Goal: Task Accomplishment & Management: Use online tool/utility

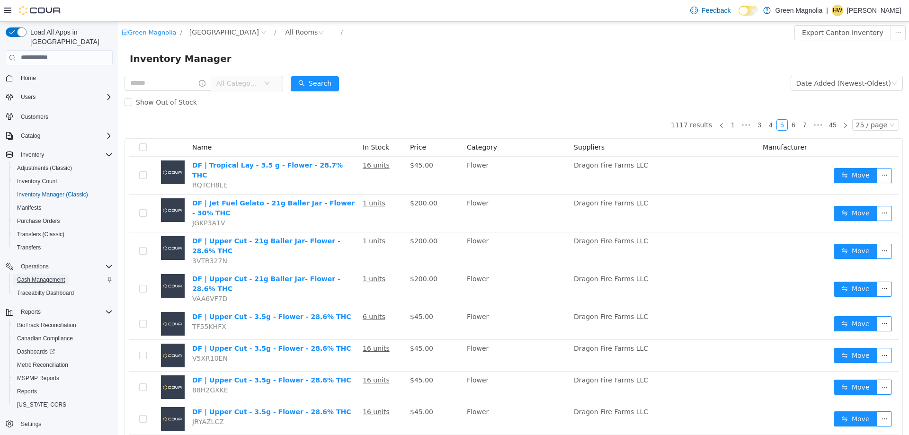
click at [44, 276] on span "Cash Management" at bounding box center [41, 280] width 48 height 8
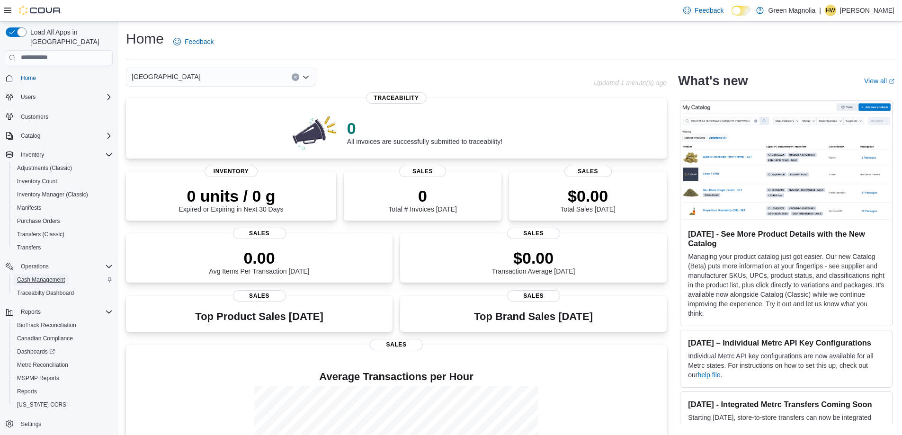
click at [45, 276] on span "Cash Management" at bounding box center [41, 280] width 48 height 8
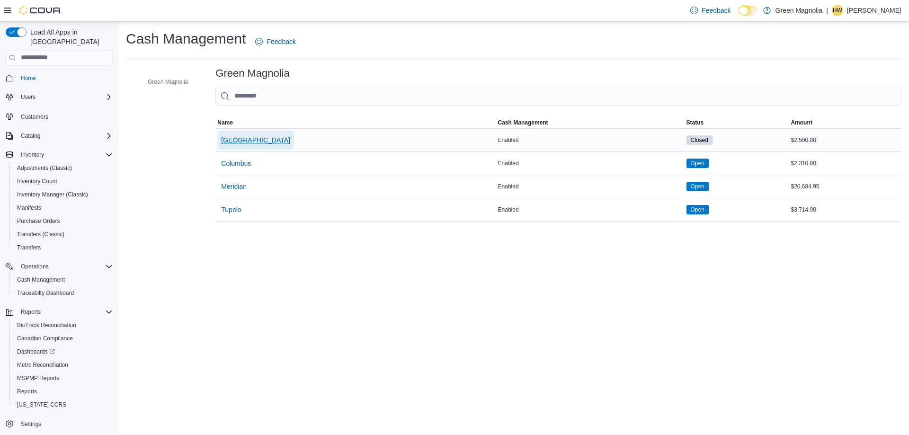
click at [242, 140] on span "Canton" at bounding box center [255, 139] width 69 height 9
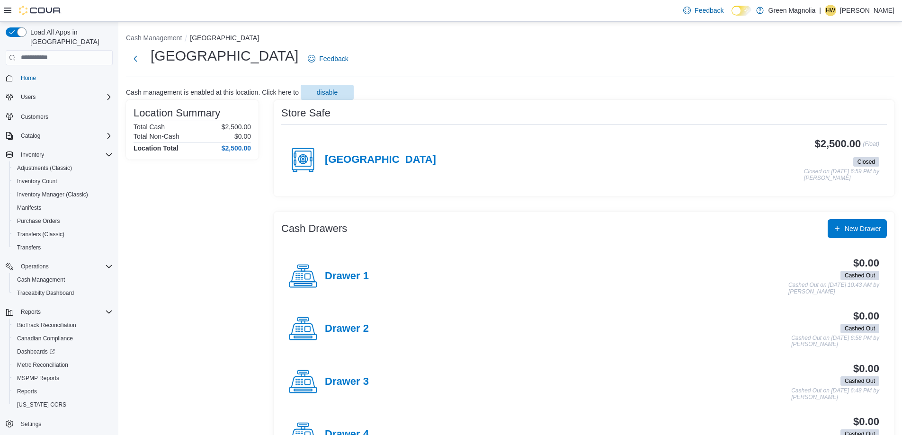
click at [353, 152] on div "[GEOGRAPHIC_DATA]" at bounding box center [362, 160] width 147 height 28
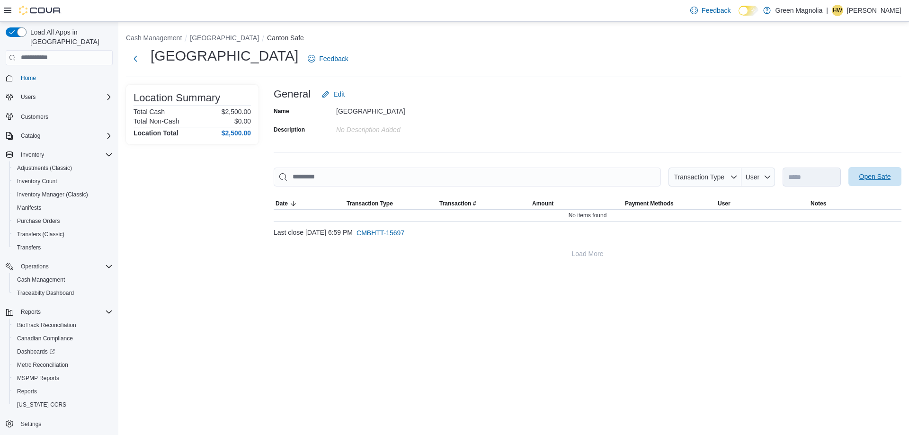
click at [874, 178] on span "Open Safe" at bounding box center [876, 176] width 32 height 9
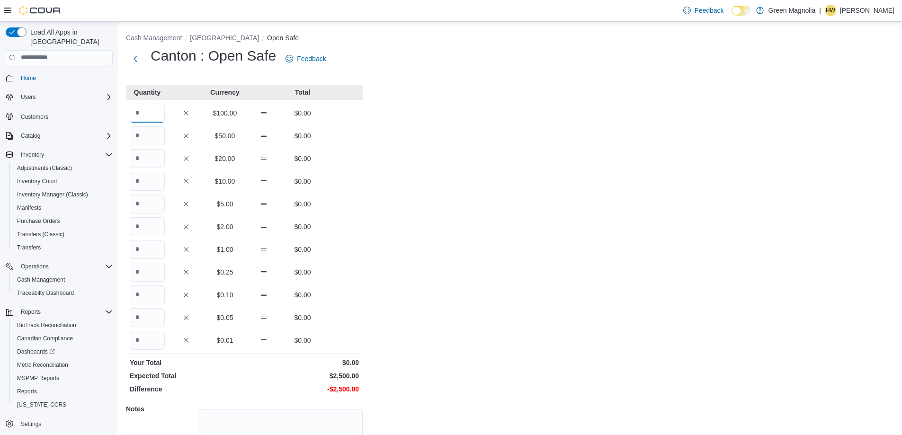
click at [146, 119] on input "Quantity" at bounding box center [147, 113] width 35 height 19
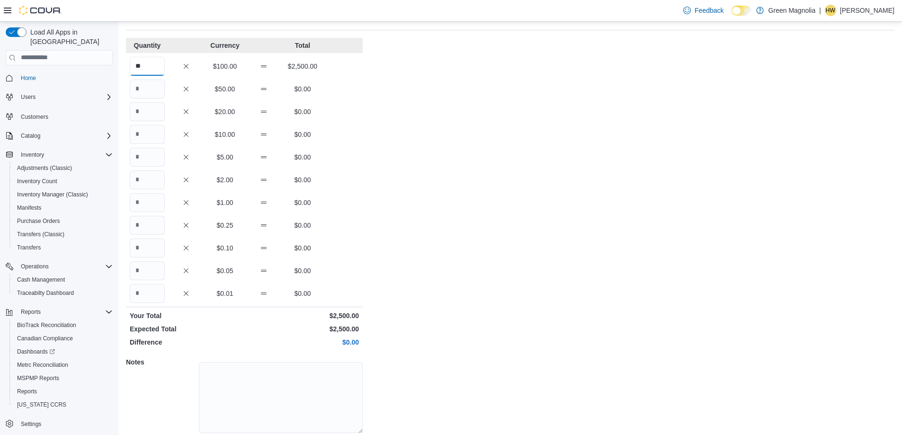
scroll to position [81, 0]
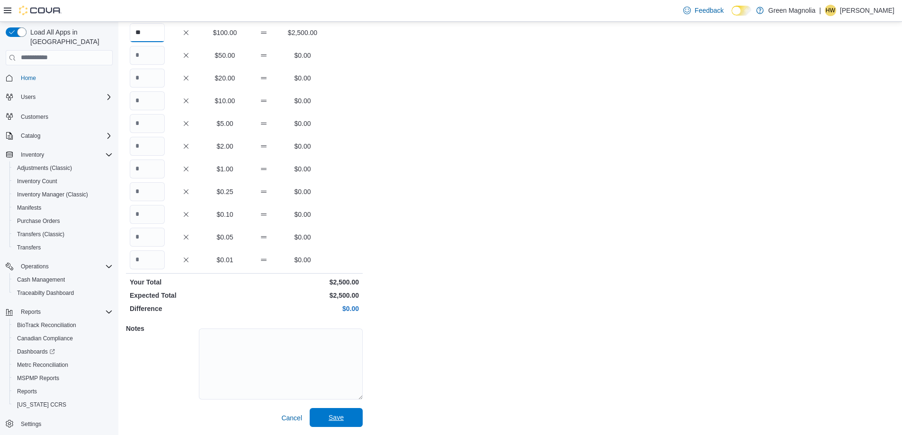
type input "**"
click at [343, 413] on span "Save" at bounding box center [336, 417] width 42 height 19
